Goal: Book appointment/travel/reservation

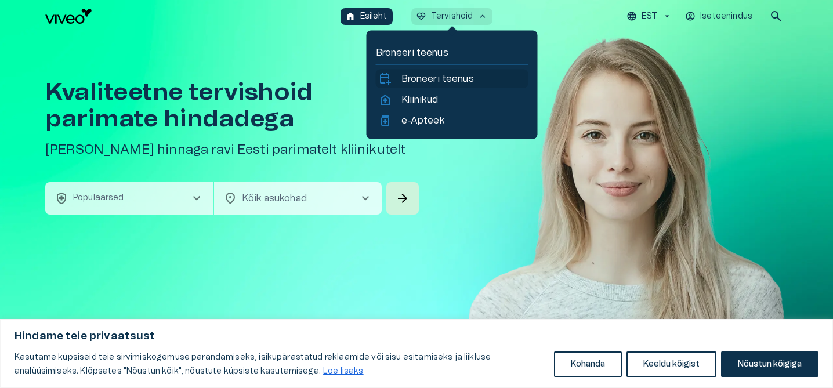
click at [426, 77] on p "Broneeri teenus" at bounding box center [438, 79] width 73 height 14
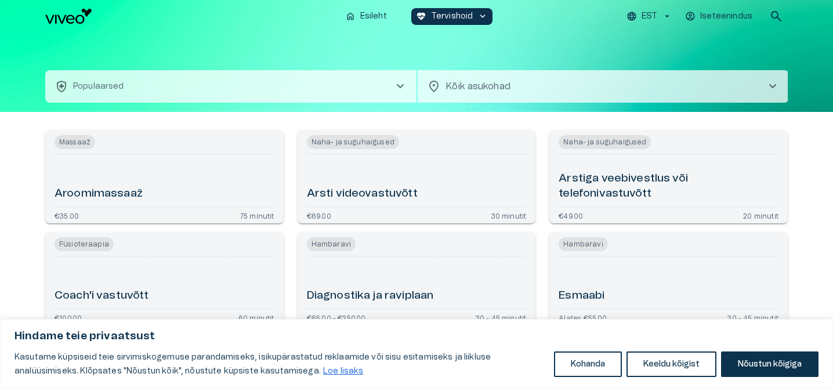
click at [211, 90] on button "health_and_safety Populaarsed chevron_right" at bounding box center [230, 86] width 371 height 32
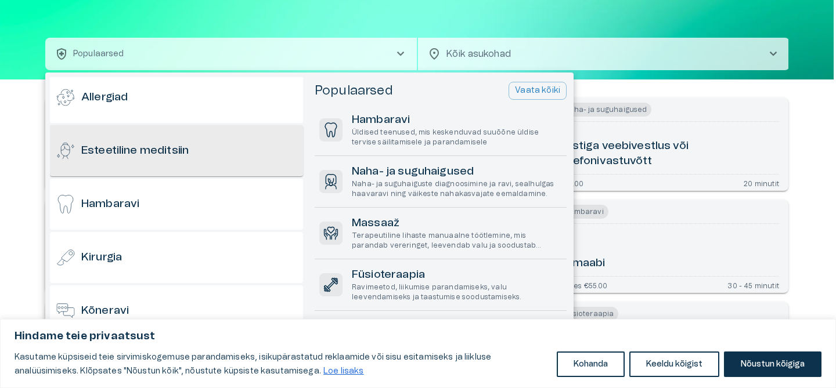
scroll to position [61, 0]
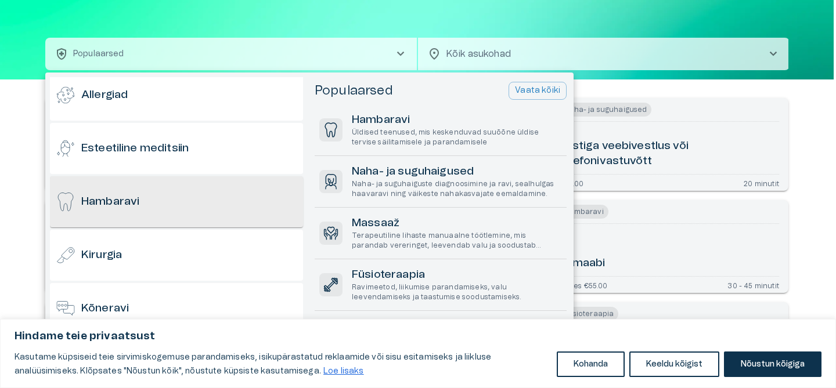
click at [169, 204] on div "Hambaravi" at bounding box center [176, 201] width 253 height 51
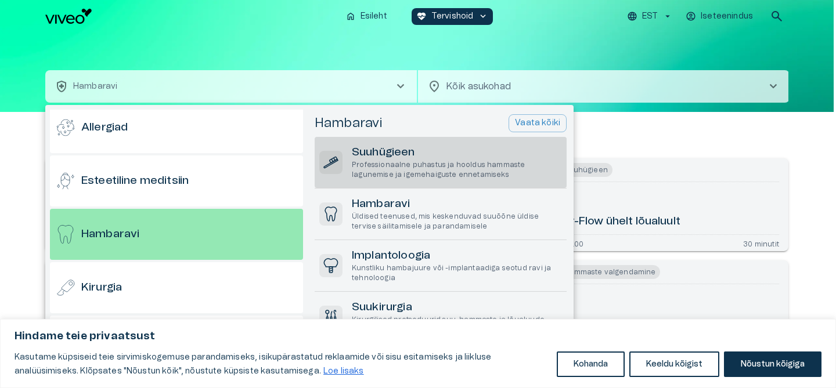
click at [422, 173] on p "Professionaalne puhastus ja hooldus hammaste lagunemise ja igemehaiguste enneta…" at bounding box center [457, 170] width 210 height 20
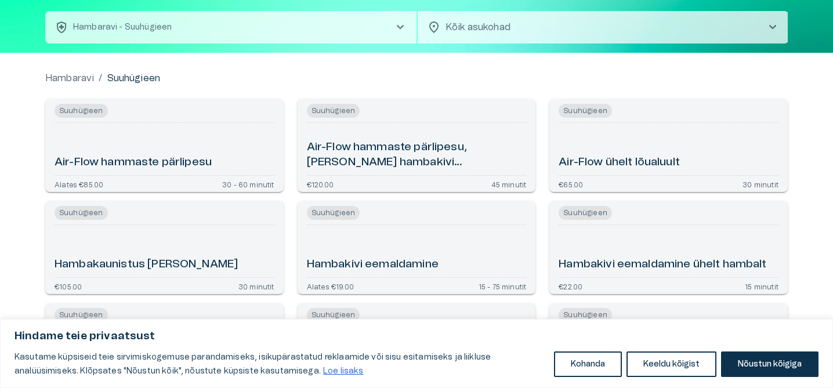
scroll to position [60, 0]
click at [535, 24] on body "Hindame teie privaatsust Kasutame küpsiseid teie sirvimiskogemuse parandamiseks…" at bounding box center [416, 134] width 833 height 388
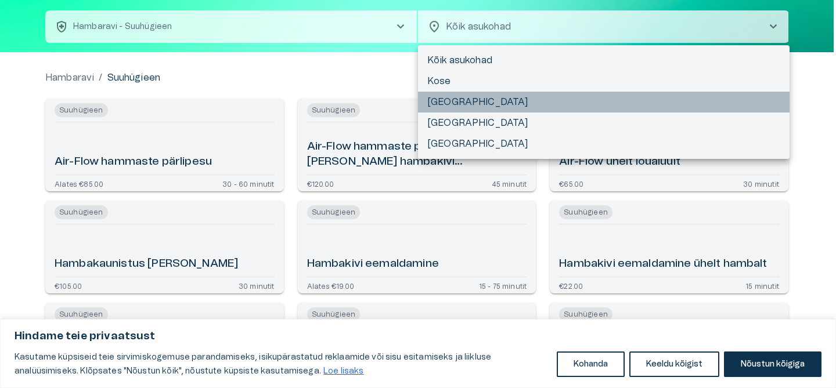
click at [442, 106] on li "Tallinn" at bounding box center [603, 102] width 371 height 21
type input "**********"
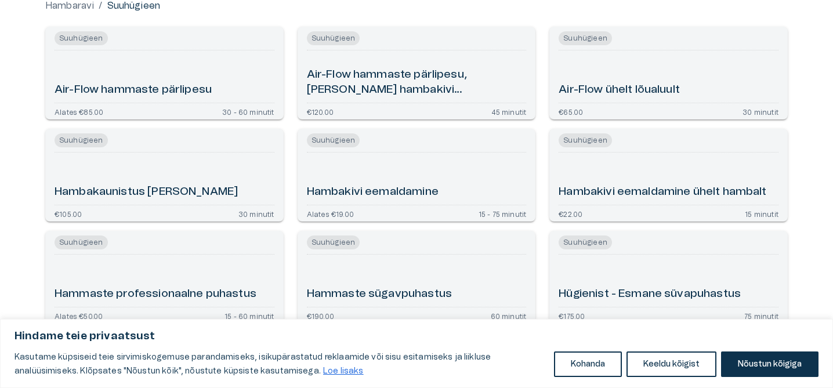
scroll to position [168, 0]
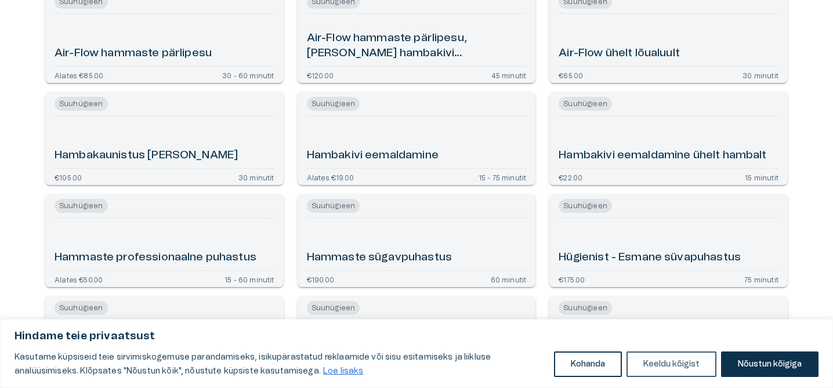
click at [704, 367] on button "Keeldu kõigist" at bounding box center [672, 365] width 90 height 26
